Goal: Task Accomplishment & Management: Manage account settings

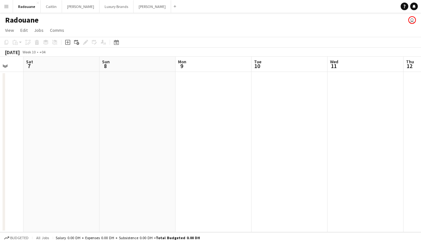
scroll to position [0, 199]
click at [51, 7] on button "[PERSON_NAME]" at bounding box center [51, 6] width 21 height 12
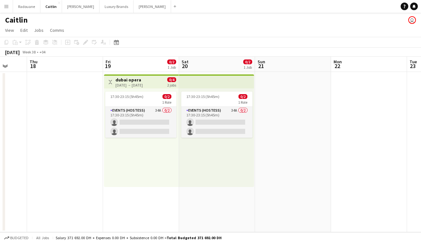
scroll to position [0, 214]
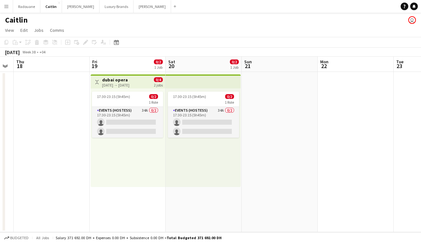
click at [93, 127] on app-card-role "Events (Hostess) 34A 0/2 17:30-23:15 (5h45m) single-neutral-actions single-neut…" at bounding box center [127, 122] width 71 height 31
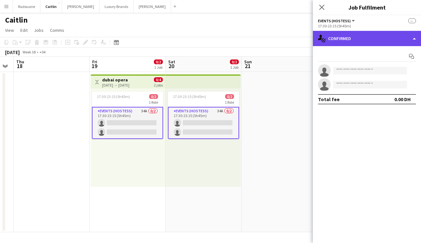
click at [392, 40] on div "single-neutral-actions-check-2 Confirmed" at bounding box center [367, 38] width 108 height 15
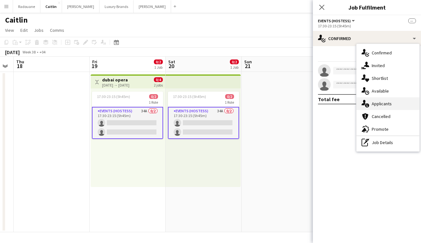
click at [384, 103] on span "Applicants" at bounding box center [381, 104] width 20 height 6
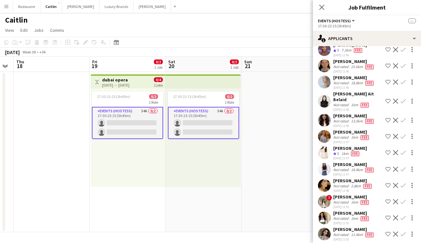
scroll to position [196, 0]
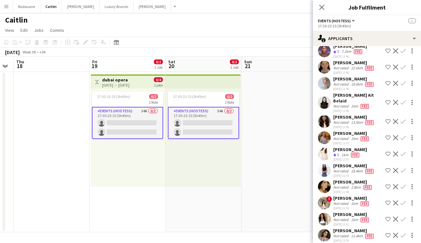
click at [323, 115] on app-user-avatar at bounding box center [324, 121] width 13 height 13
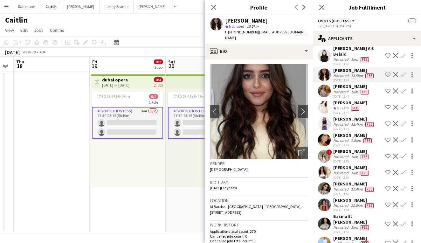
scroll to position [248, 0]
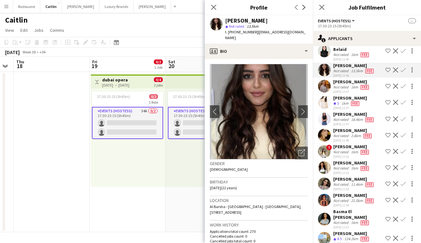
click at [327, 80] on app-user-avatar at bounding box center [324, 86] width 13 height 13
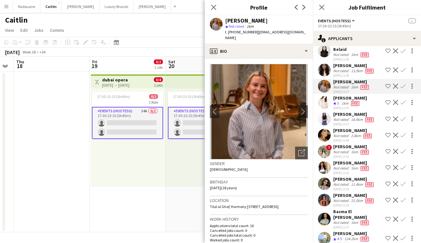
click at [325, 99] on app-user-avatar at bounding box center [324, 102] width 13 height 13
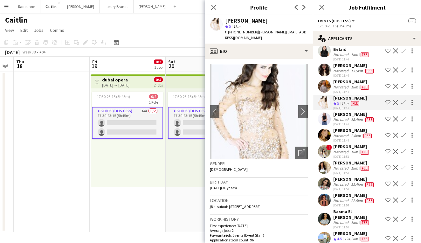
click at [323, 115] on app-user-avatar at bounding box center [324, 118] width 13 height 13
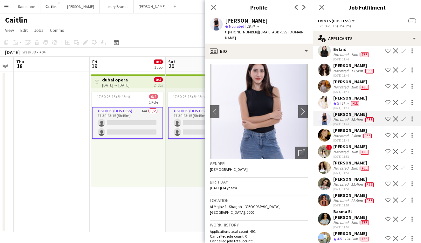
click at [324, 129] on app-user-avatar at bounding box center [324, 135] width 13 height 13
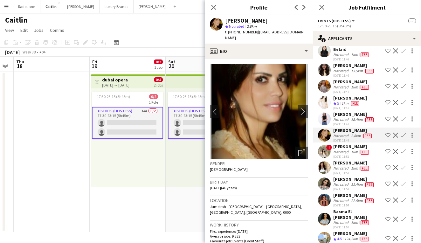
click at [323, 149] on app-user-avatar at bounding box center [324, 151] width 13 height 13
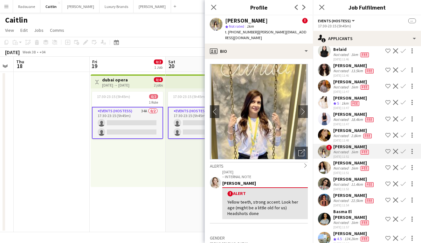
click at [328, 162] on app-user-avatar at bounding box center [324, 167] width 13 height 13
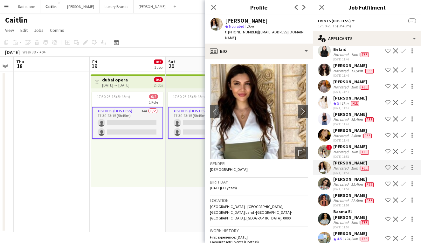
click at [326, 178] on app-user-avatar at bounding box center [324, 183] width 13 height 13
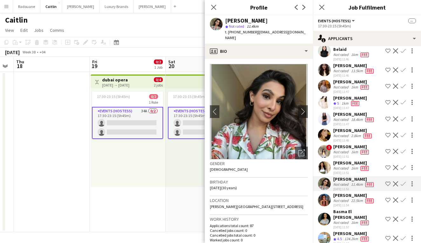
click at [324, 194] on app-user-avatar at bounding box center [324, 200] width 13 height 13
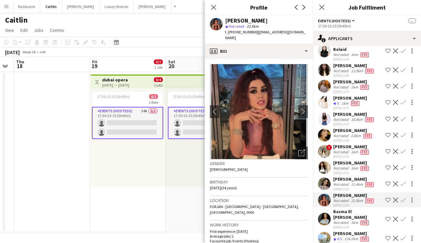
click at [324, 213] on app-user-avatar at bounding box center [324, 219] width 13 height 13
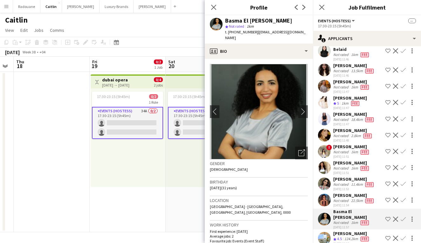
click at [325, 232] on app-user-avatar at bounding box center [324, 238] width 13 height 13
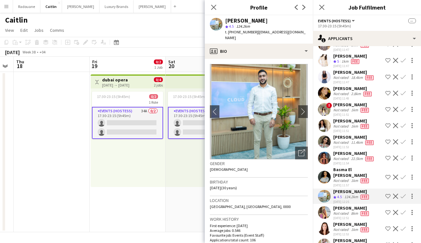
scroll to position [291, 0]
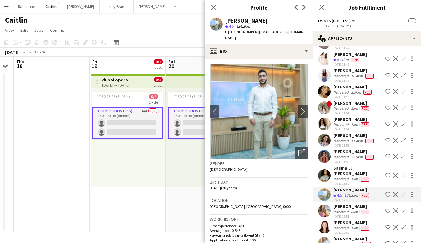
click at [324, 204] on app-user-avatar at bounding box center [324, 210] width 13 height 13
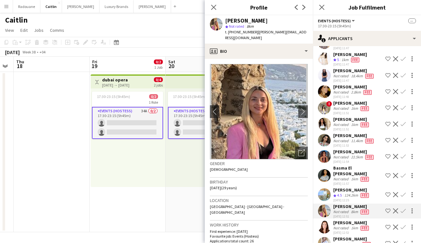
click at [324, 221] on app-user-avatar at bounding box center [324, 227] width 13 height 13
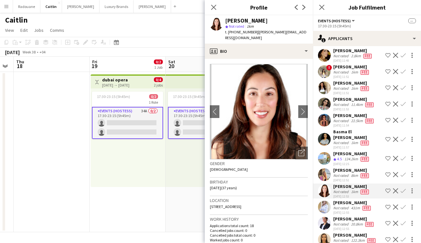
scroll to position [327, 0]
click at [321, 201] on app-user-avatar at bounding box center [324, 207] width 13 height 13
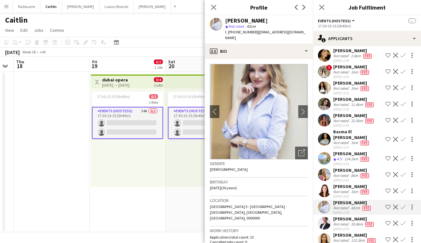
click at [325, 217] on app-user-avatar at bounding box center [324, 223] width 13 height 13
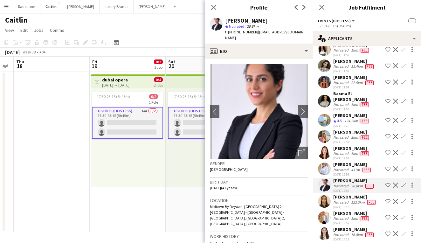
scroll to position [370, 0]
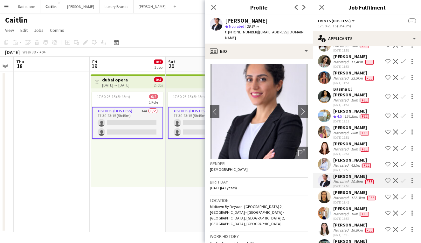
click at [325, 190] on app-user-avatar at bounding box center [324, 196] width 13 height 13
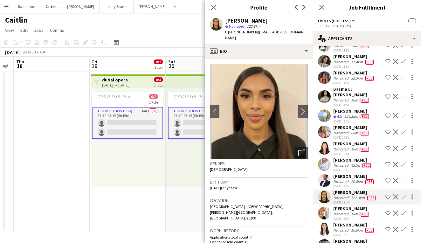
click at [322, 207] on app-user-avatar at bounding box center [324, 213] width 13 height 13
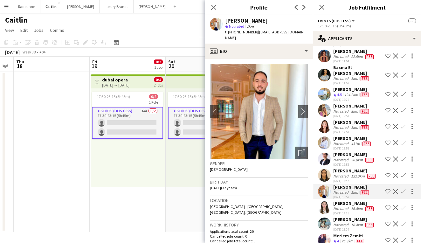
scroll to position [391, 0]
click at [323, 201] on app-user-avatar at bounding box center [324, 207] width 13 height 13
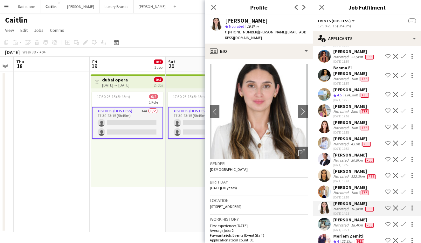
click at [325, 218] on app-user-avatar at bounding box center [324, 224] width 13 height 13
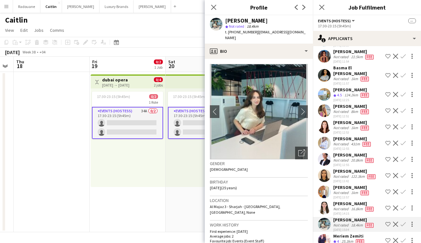
scroll to position [0, 0]
click at [324, 234] on app-user-avatar at bounding box center [324, 240] width 13 height 13
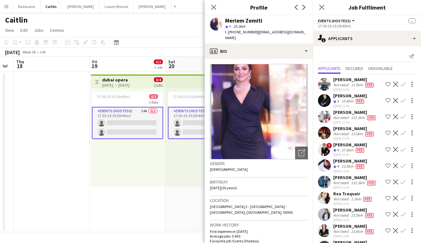
click at [326, 101] on app-user-avatar at bounding box center [324, 100] width 13 height 13
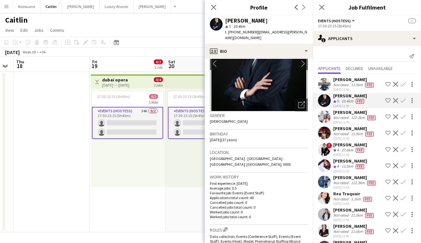
scroll to position [49, 0]
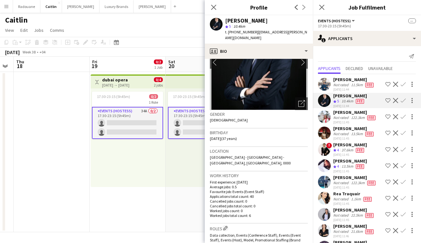
click at [149, 189] on app-date-cell "Toggle View dubai opera [DATE] → [DATE] 0/4 2 jobs 17:30-23:15 (5h45m) 0/2 1 Ro…" at bounding box center [128, 152] width 76 height 160
